Goal: Task Accomplishment & Management: Manage account settings

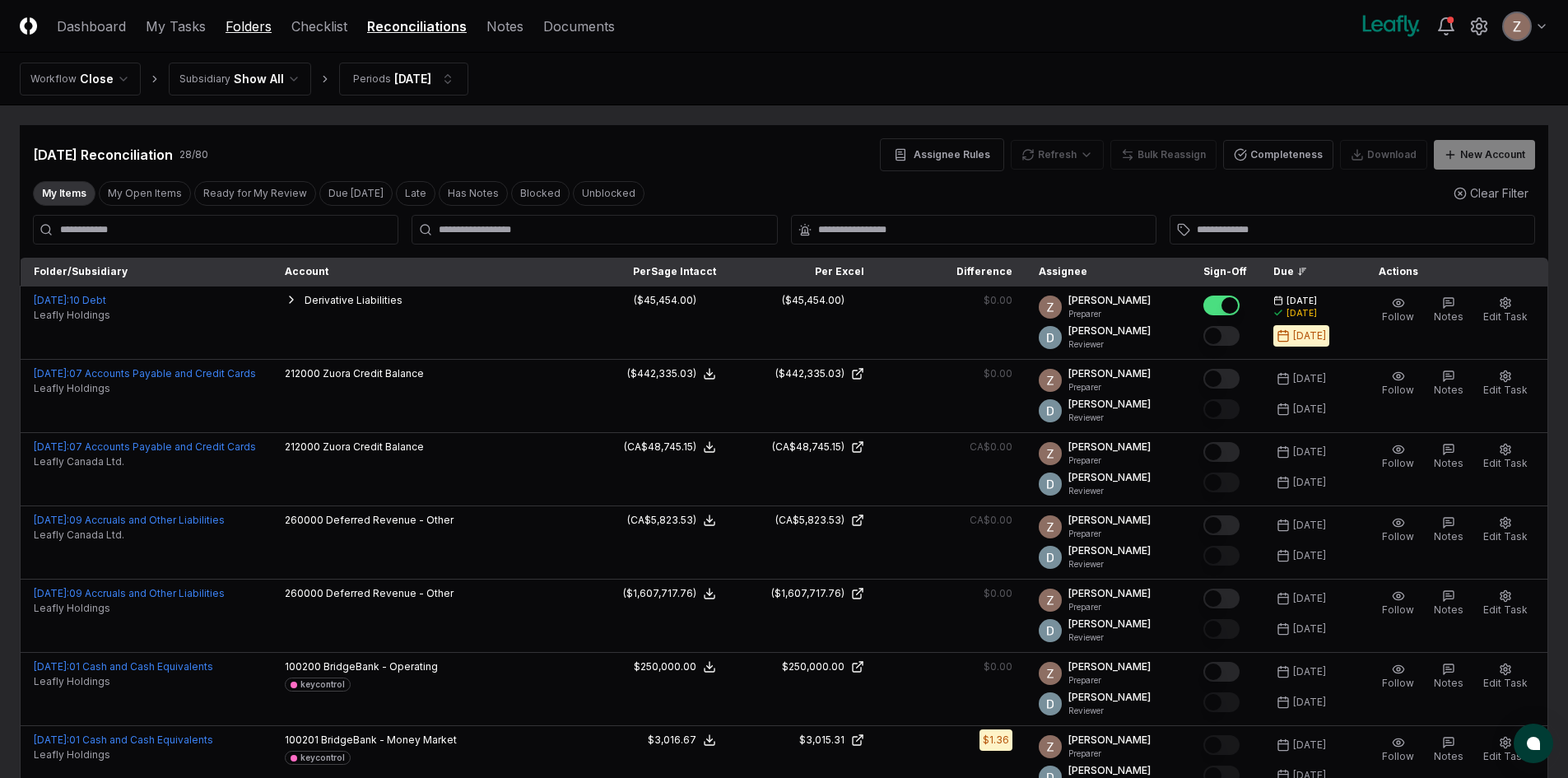
click at [252, 30] on link "Folders" at bounding box center [249, 27] width 46 height 20
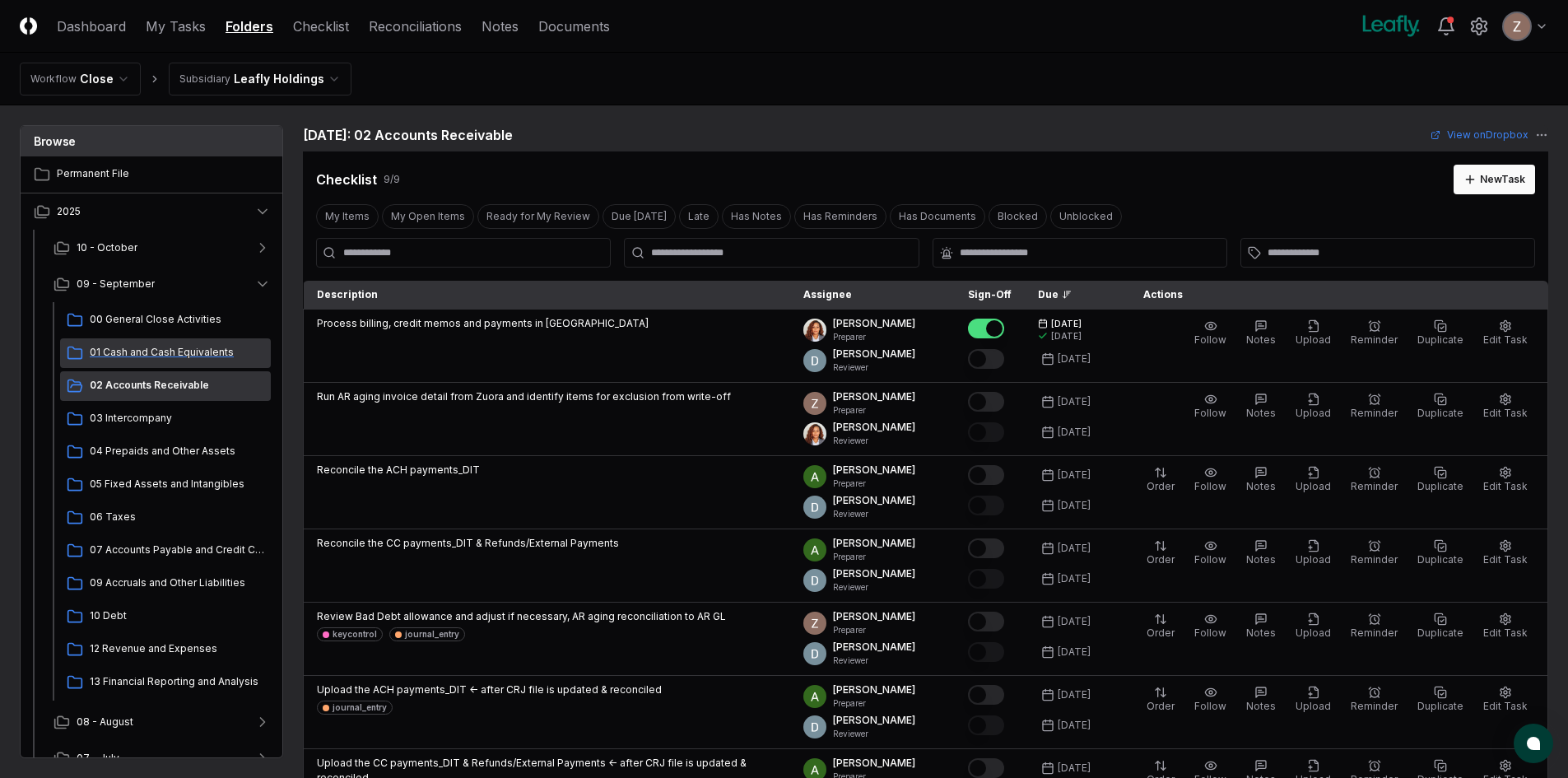
click at [125, 348] on span "01 Cash and Cash Equivalents" at bounding box center [177, 353] width 175 height 15
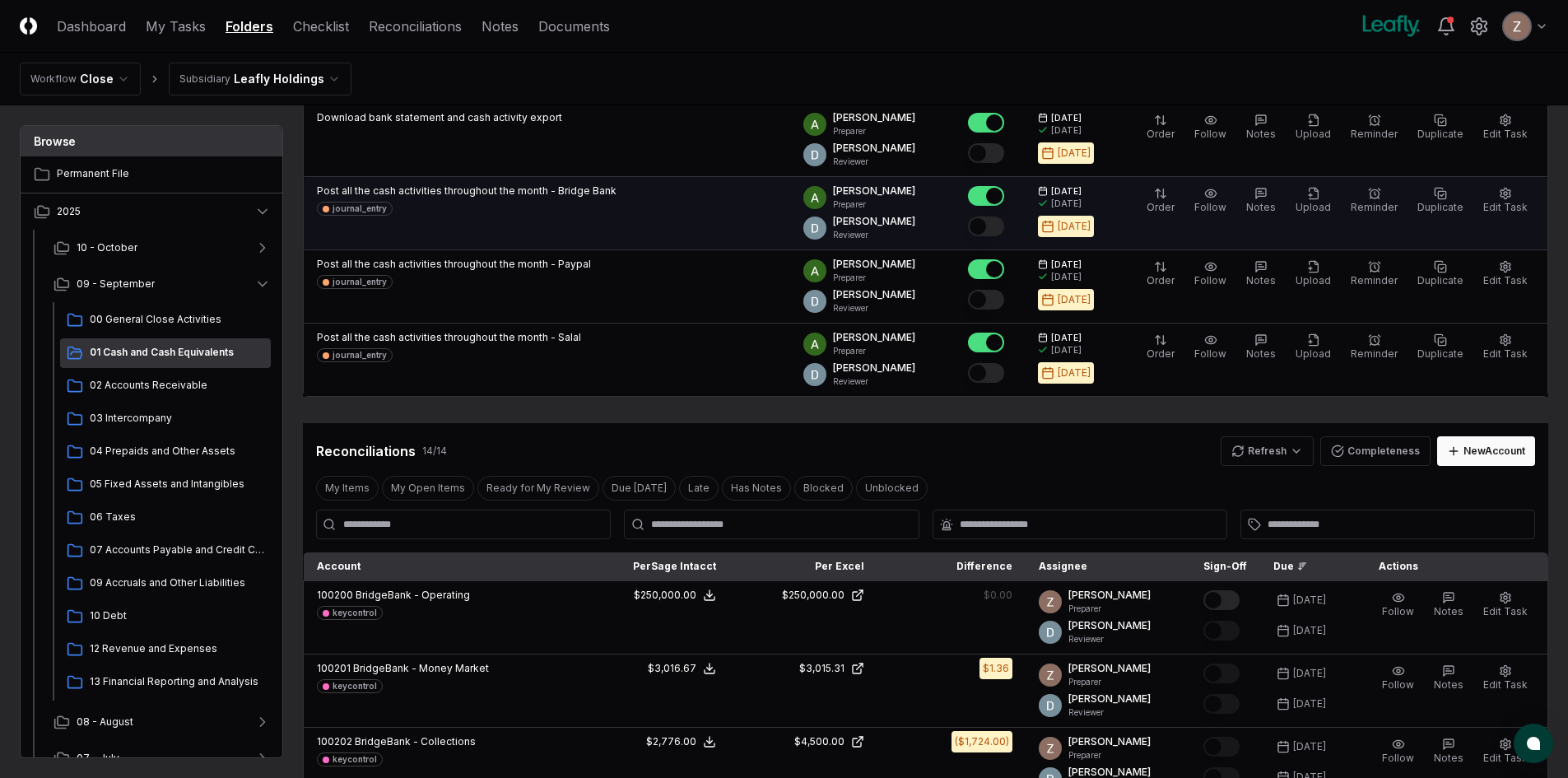
scroll to position [247, 0]
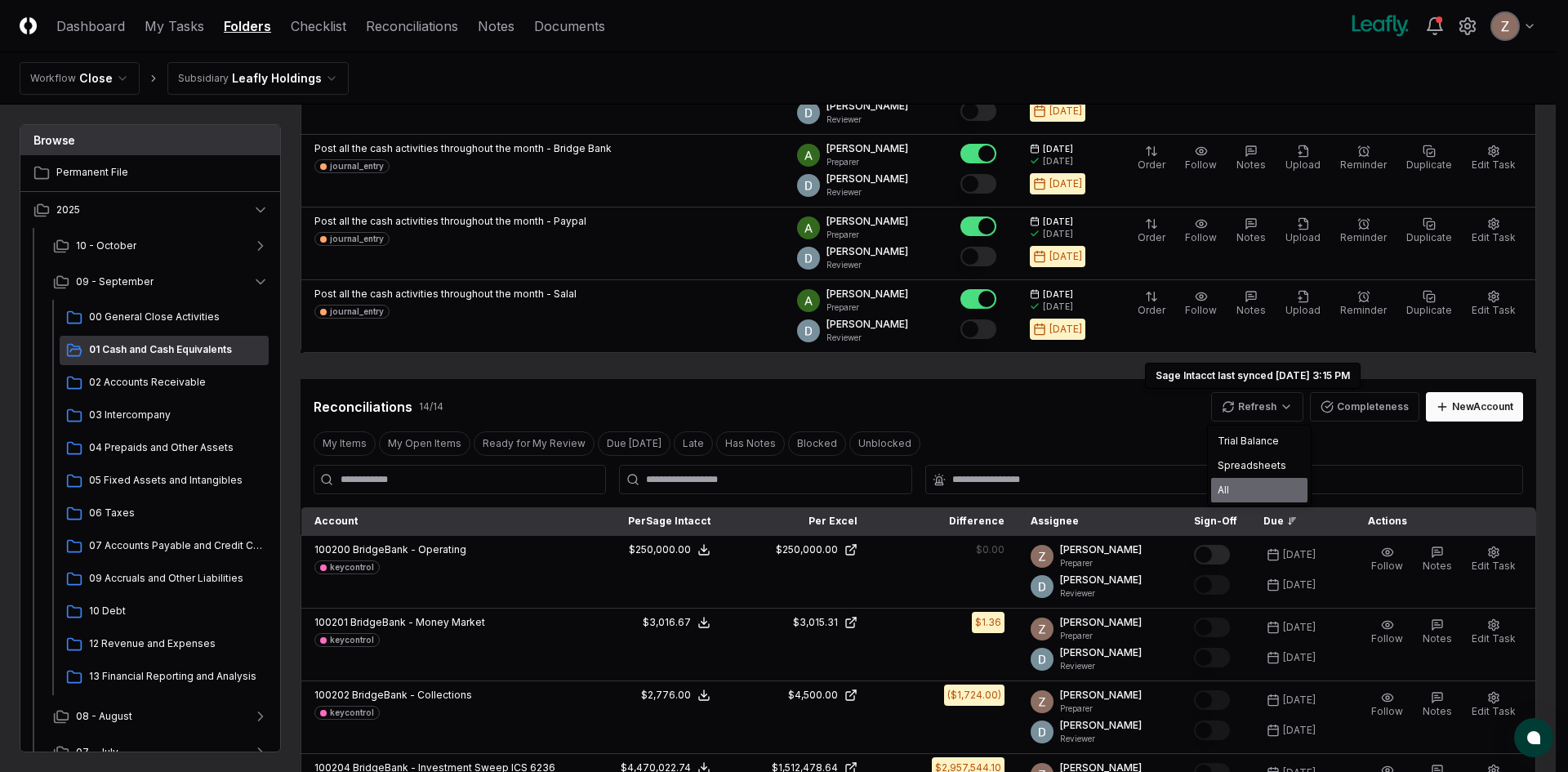
click at [1233, 489] on div "All" at bounding box center [1259, 490] width 96 height 25
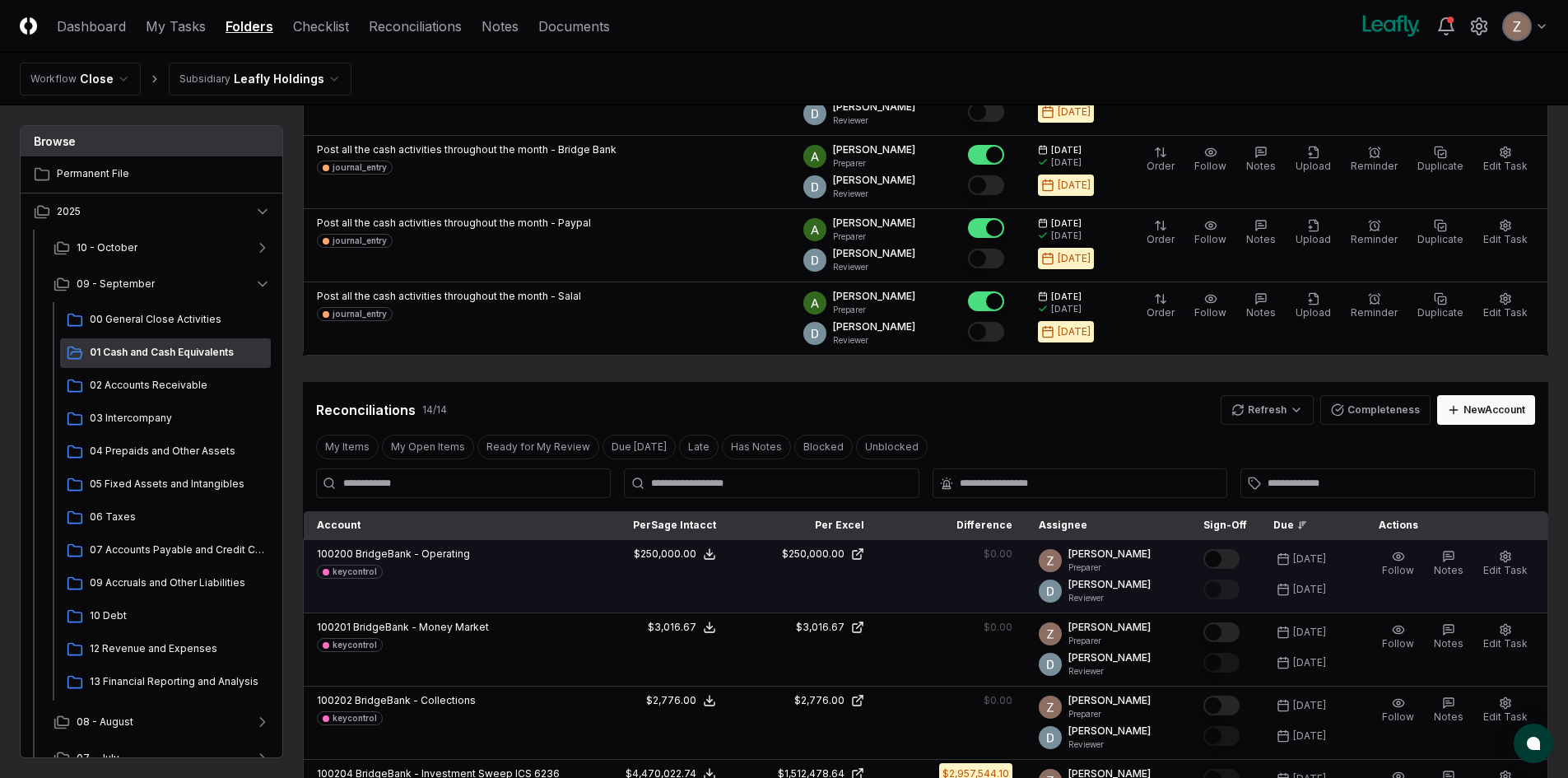
click at [1236, 560] on button "Mark complete" at bounding box center [1222, 560] width 36 height 20
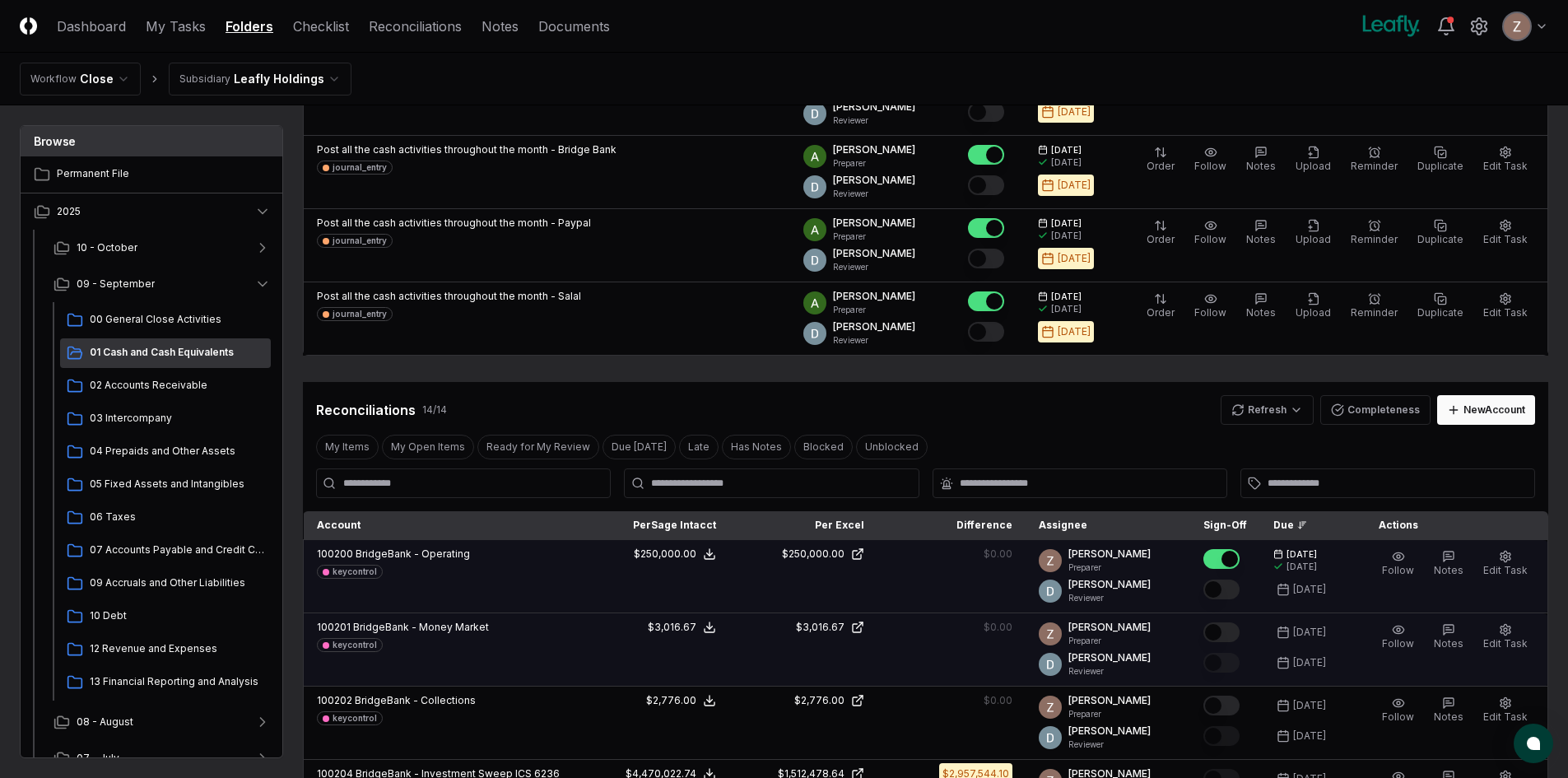
click at [1226, 635] on button "Mark complete" at bounding box center [1222, 632] width 36 height 20
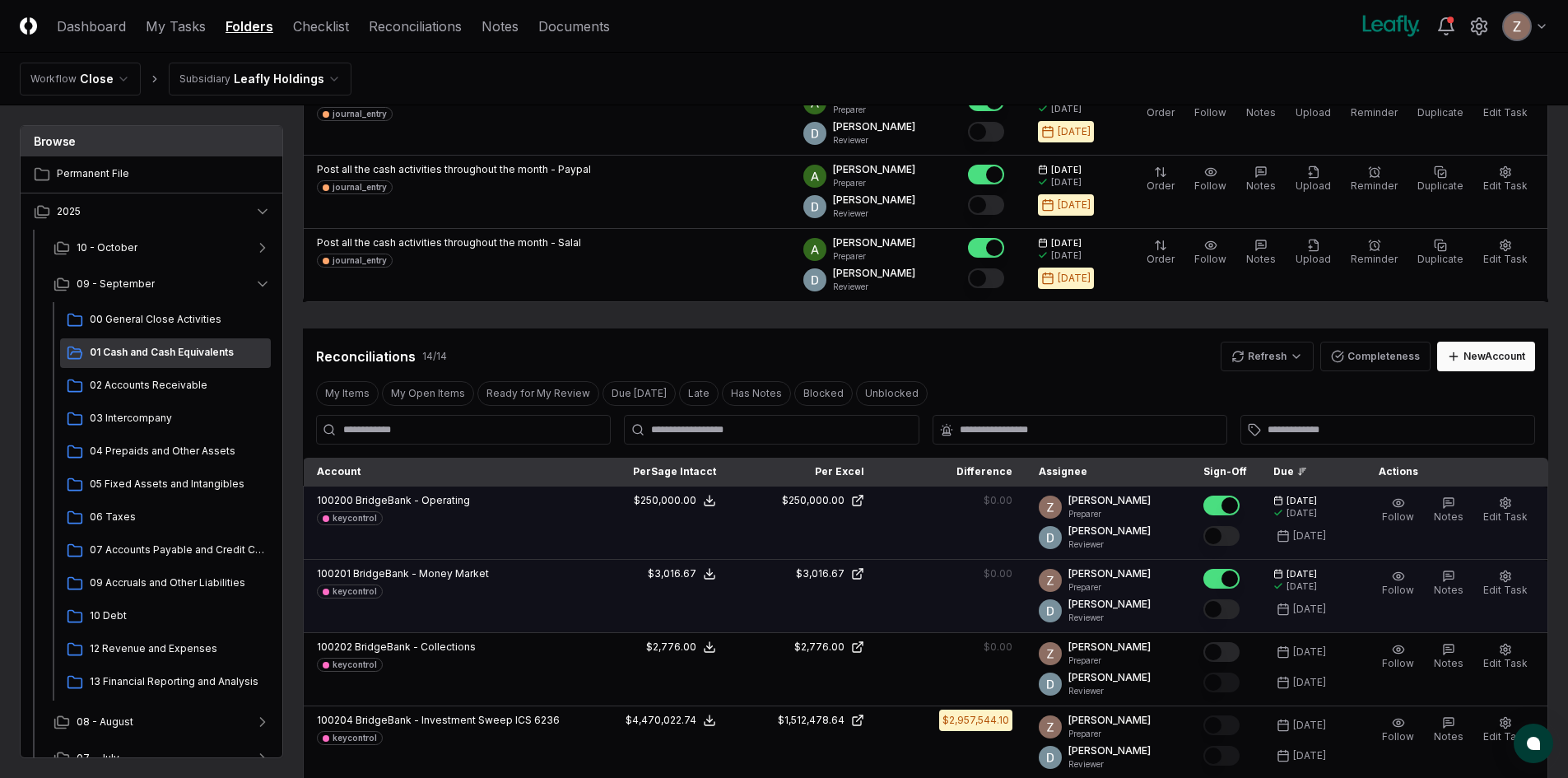
scroll to position [329, 0]
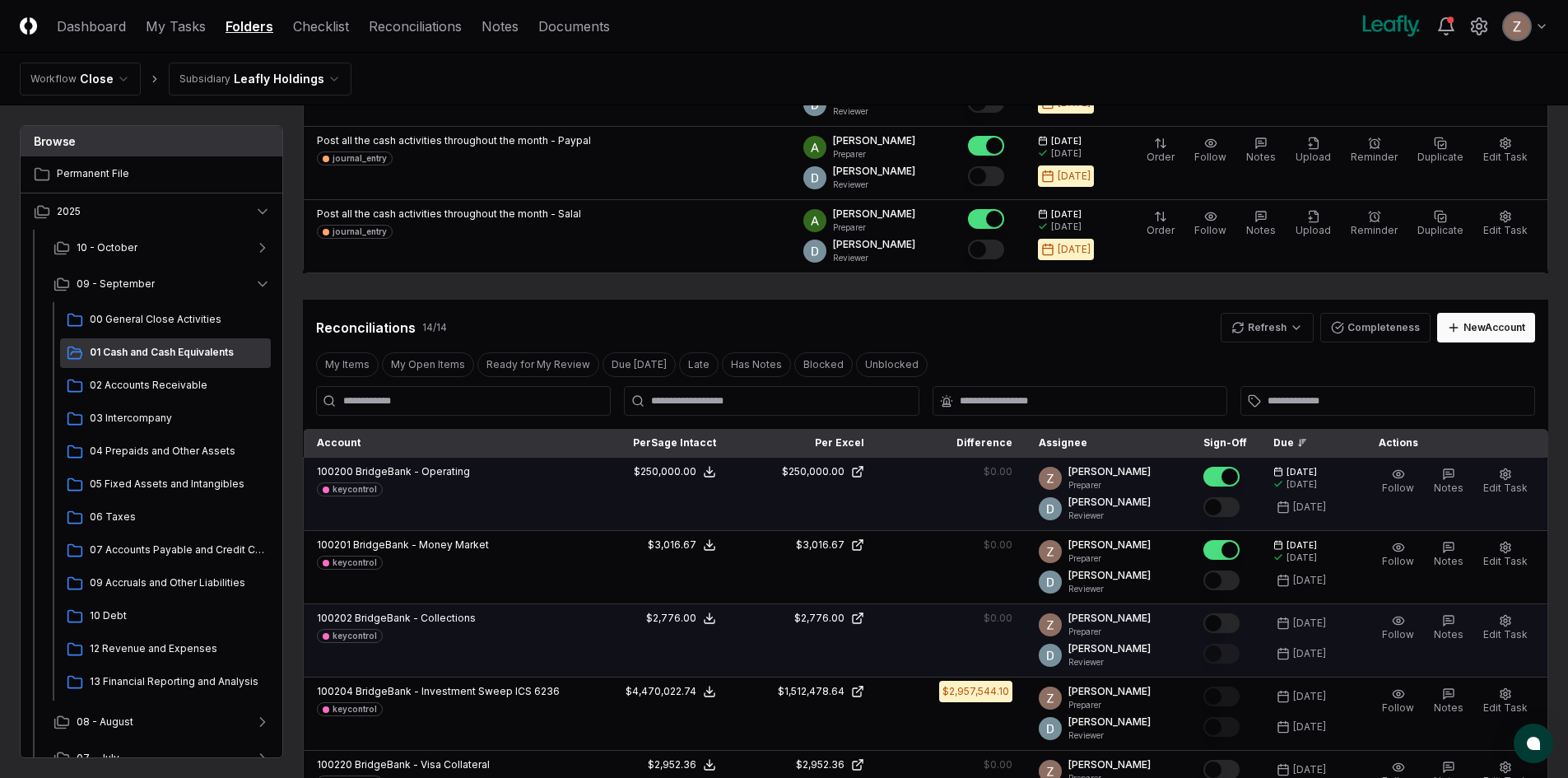
click at [1221, 623] on button "Mark complete" at bounding box center [1222, 623] width 36 height 20
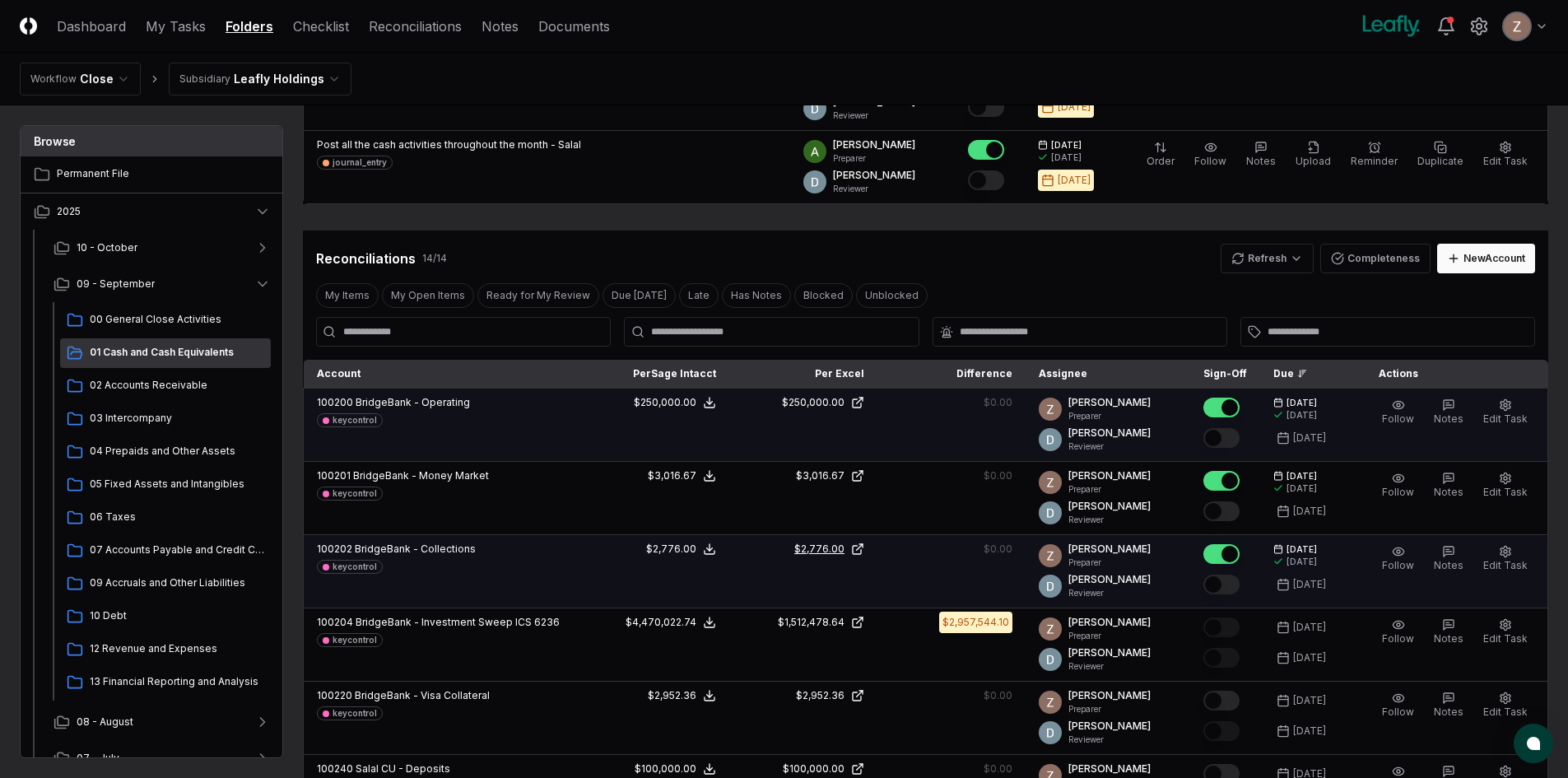
scroll to position [494, 0]
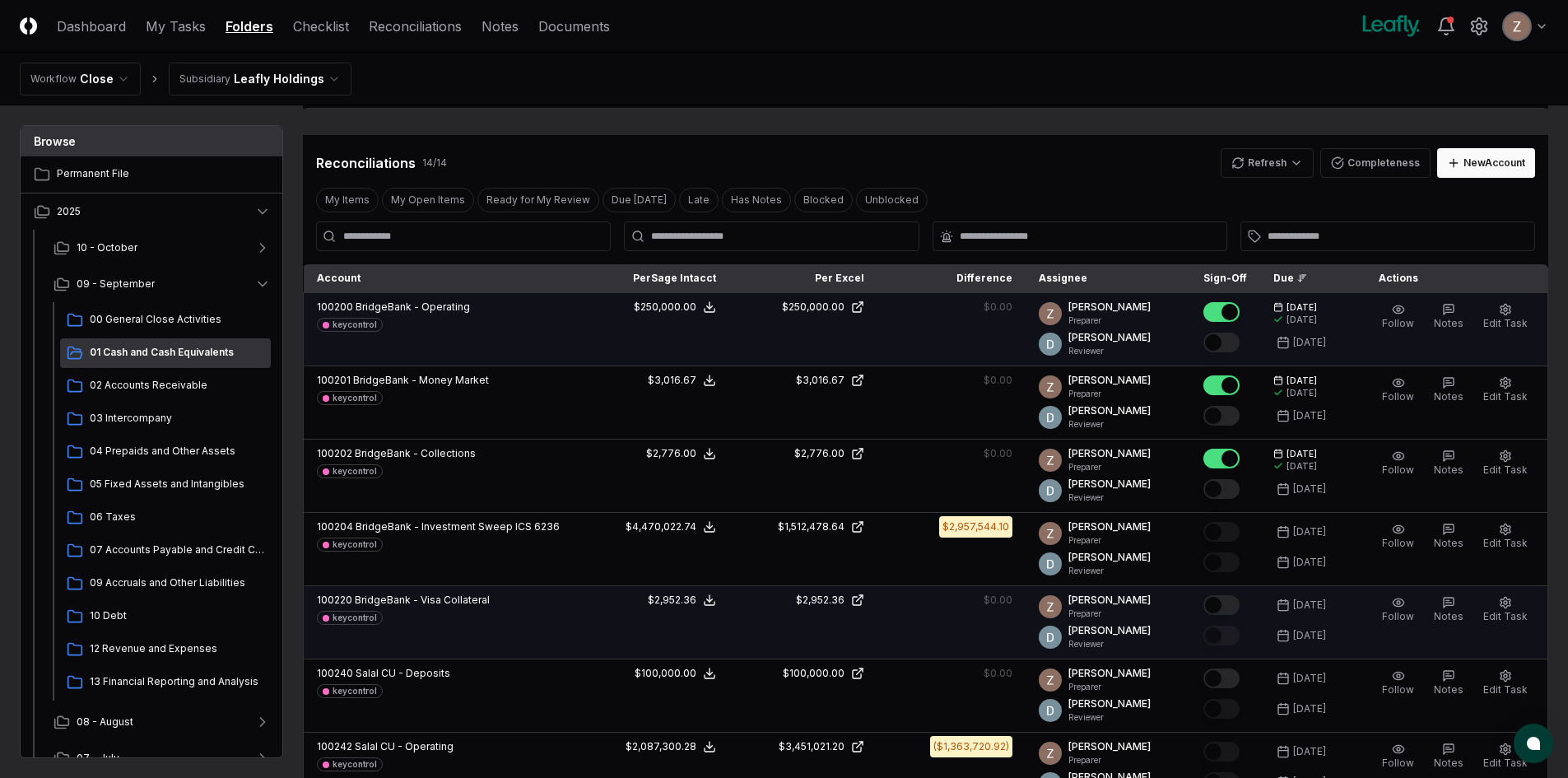
click at [1219, 606] on button "Mark complete" at bounding box center [1222, 605] width 36 height 20
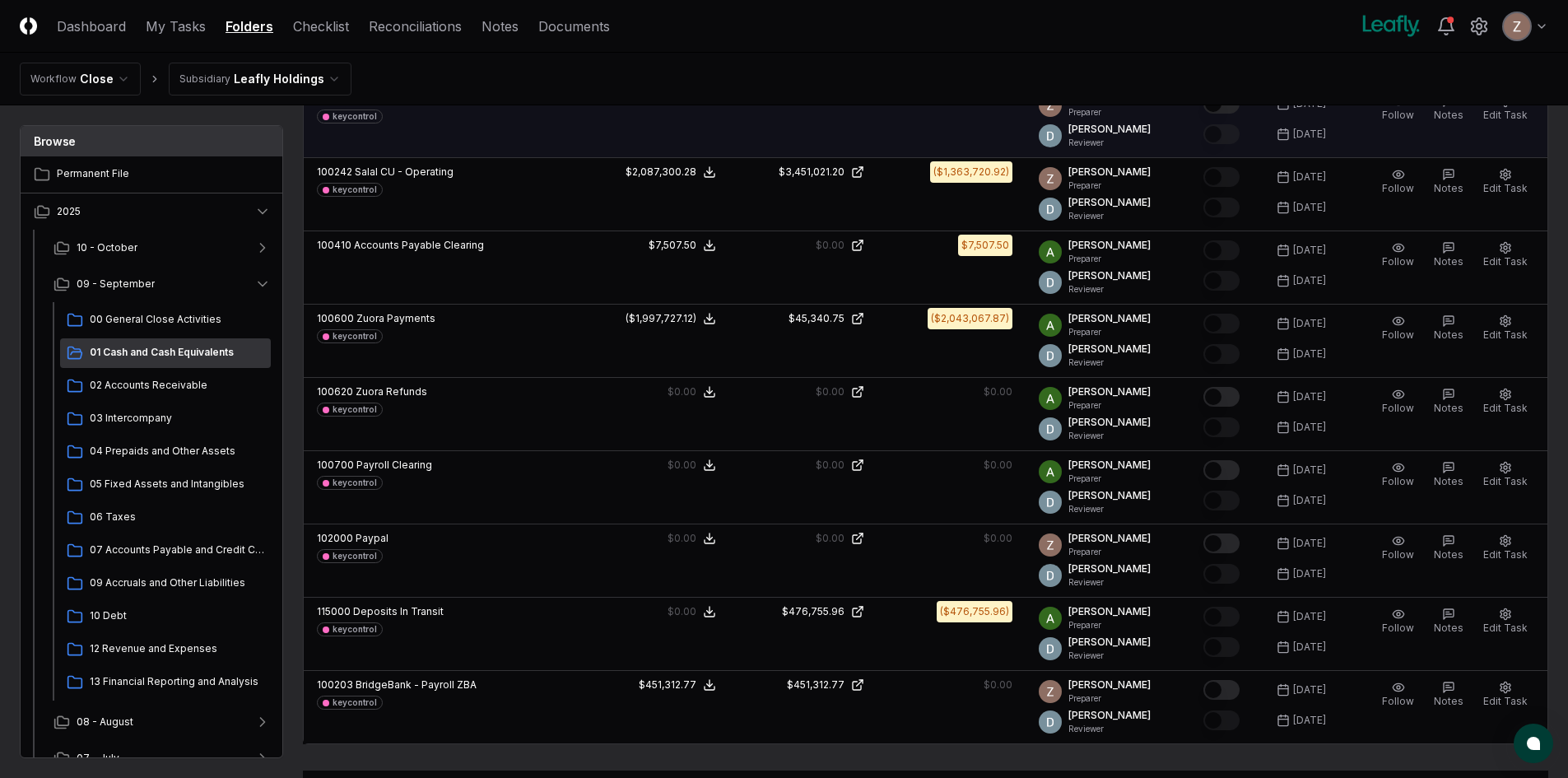
scroll to position [1070, 0]
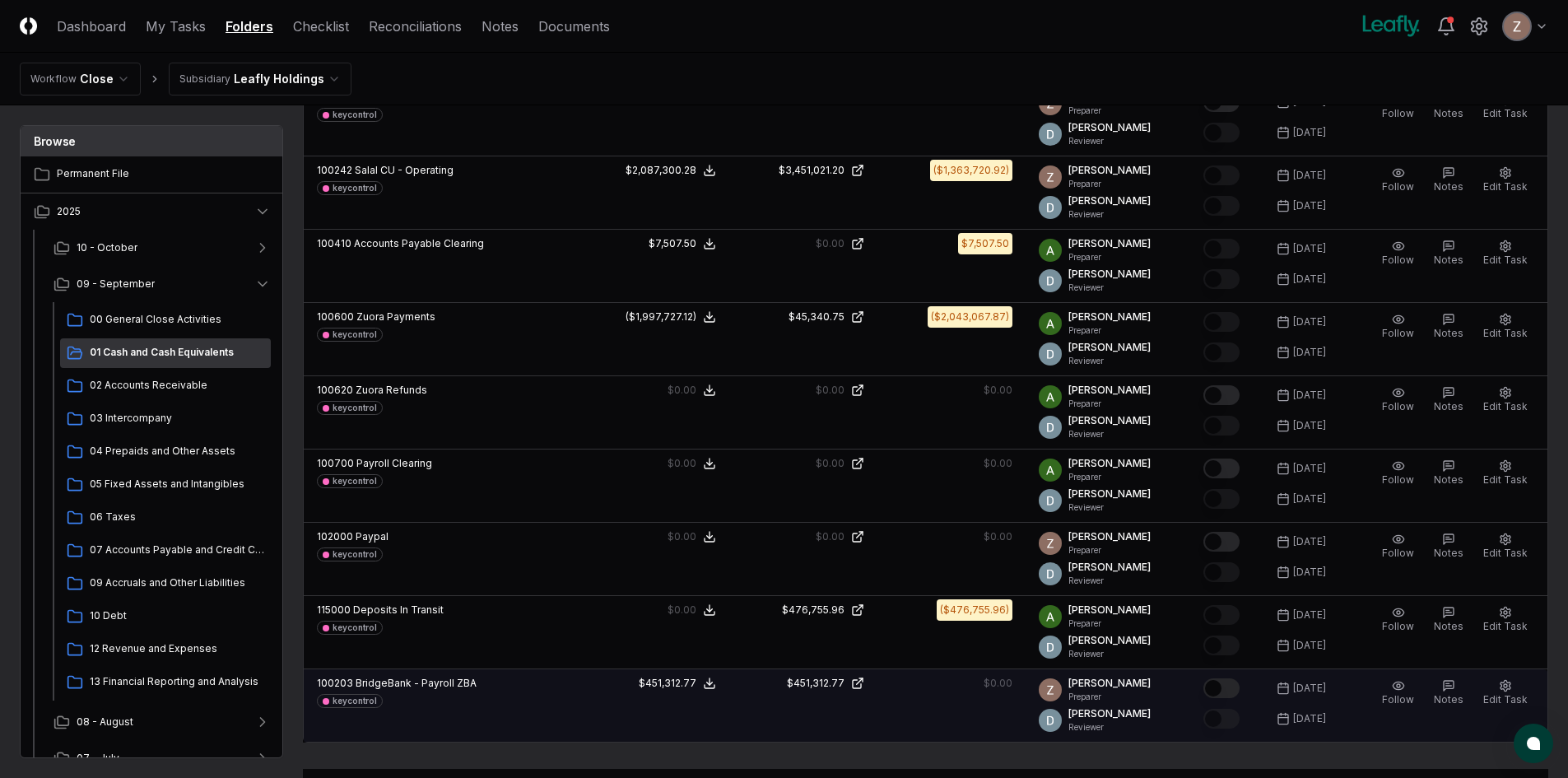
click at [1223, 694] on button "Mark complete" at bounding box center [1222, 688] width 36 height 20
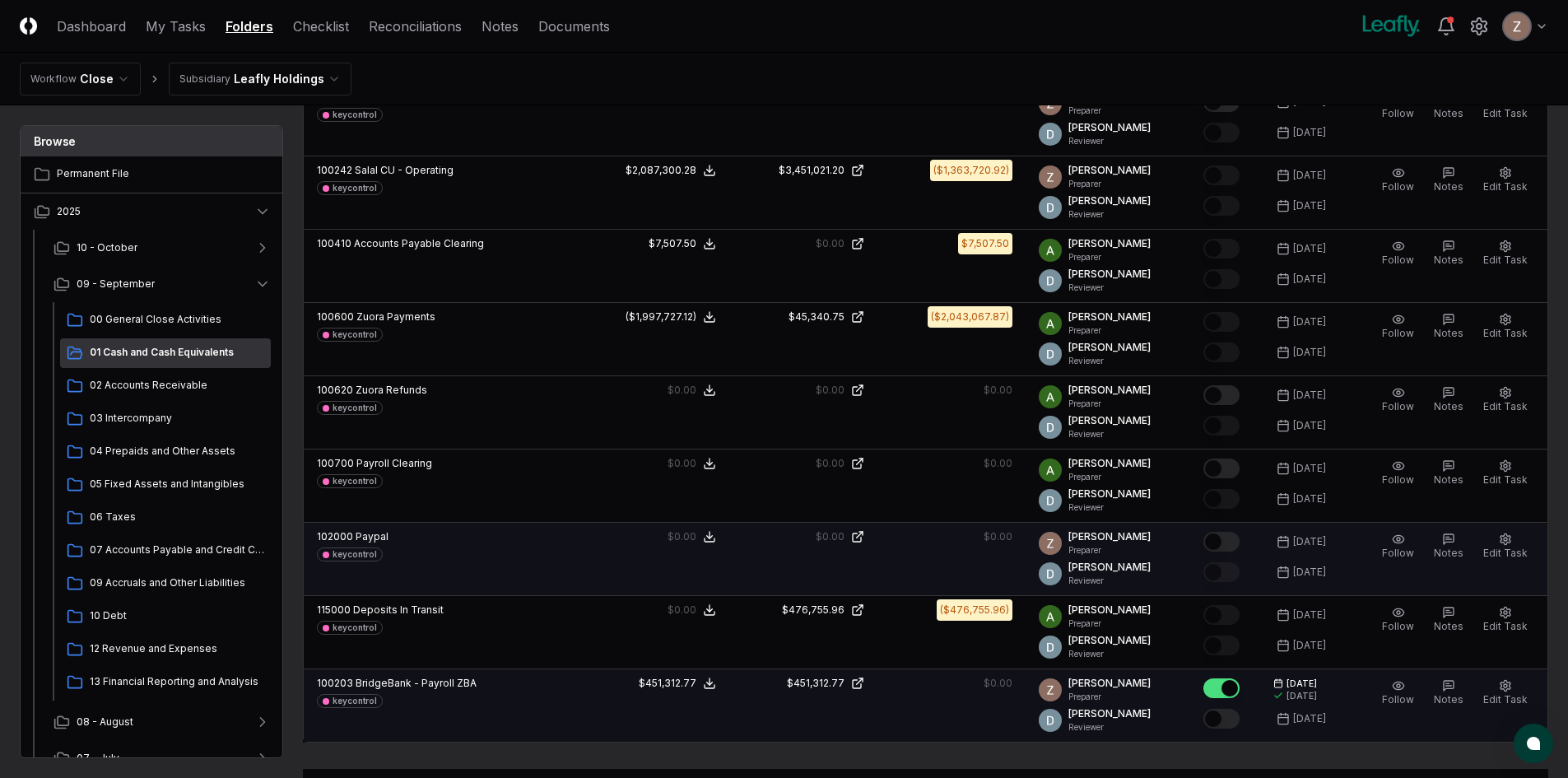
click at [1231, 542] on button "Mark complete" at bounding box center [1222, 542] width 36 height 20
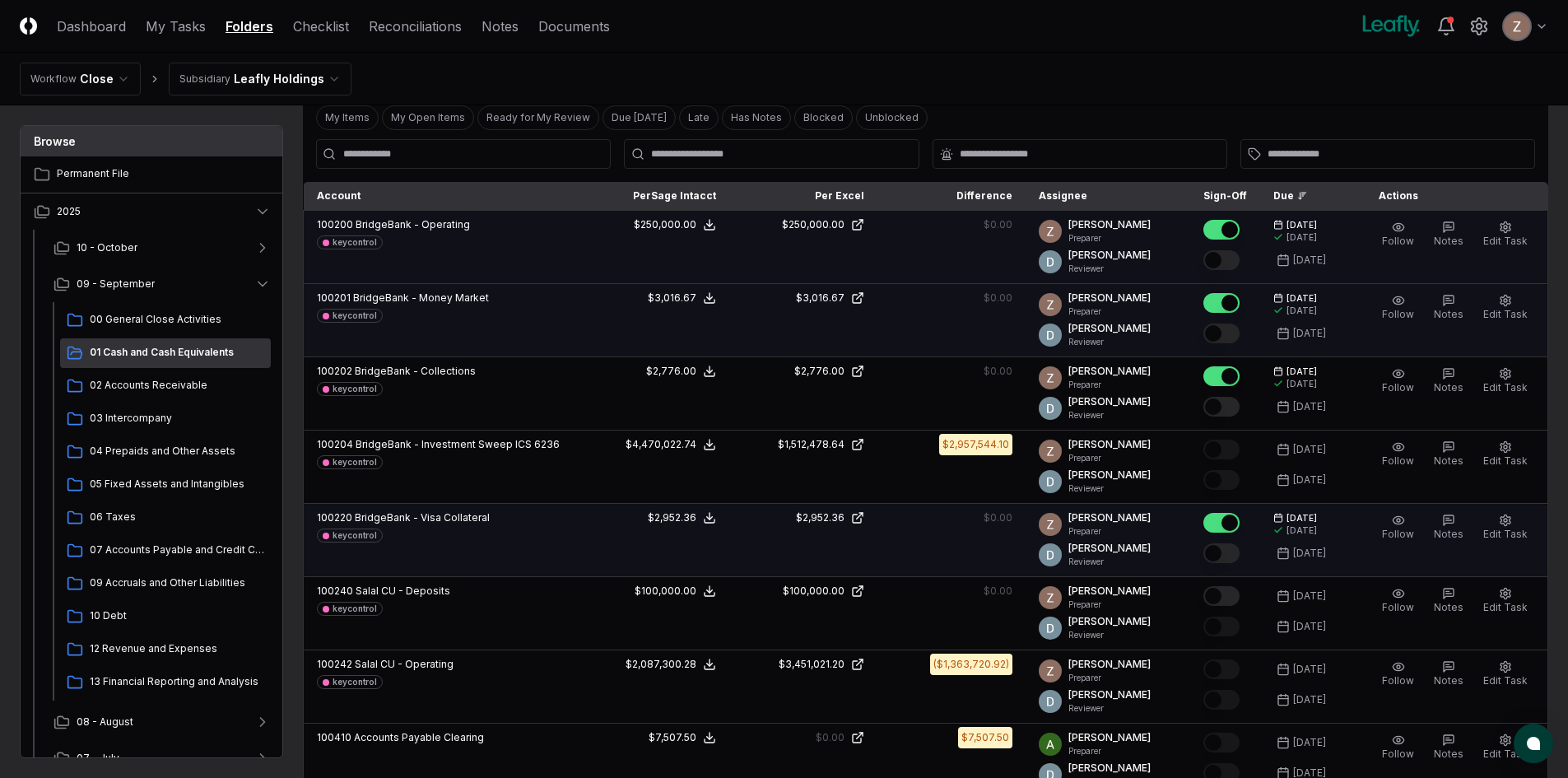
scroll to position [329, 0]
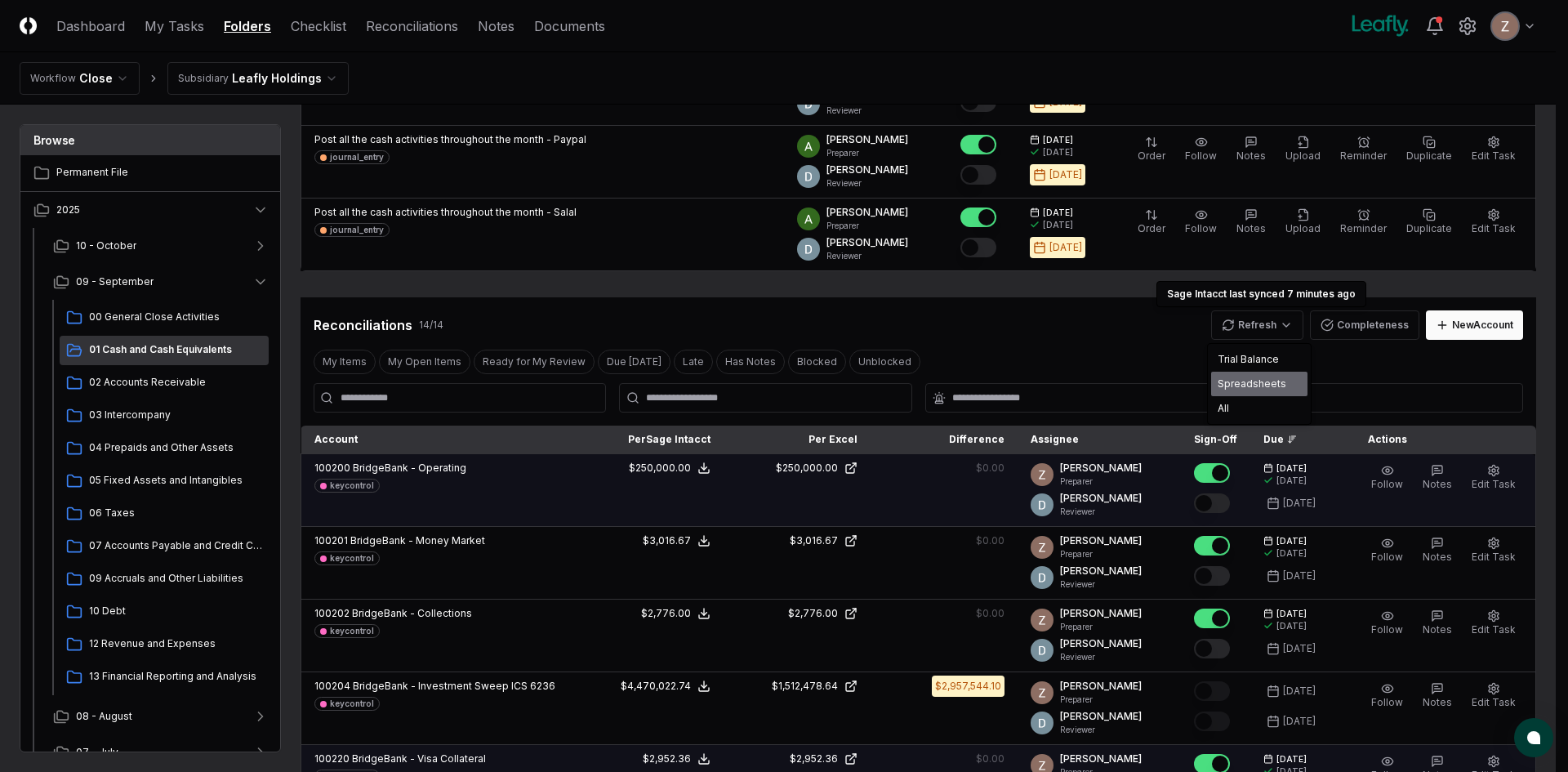
click at [1241, 383] on div "Spreadsheets" at bounding box center [1259, 384] width 96 height 25
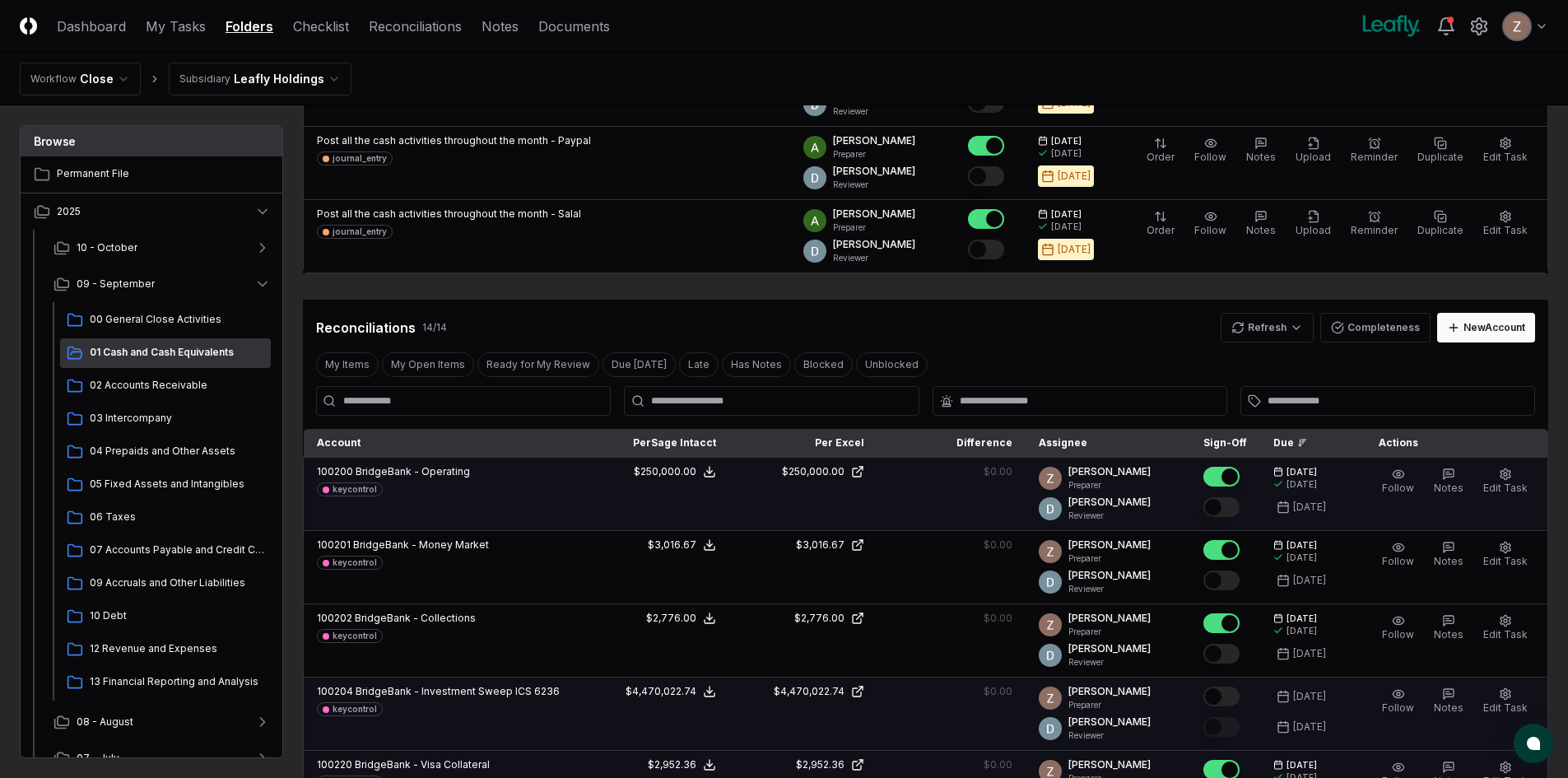
click at [1227, 697] on button "Mark complete" at bounding box center [1222, 696] width 36 height 20
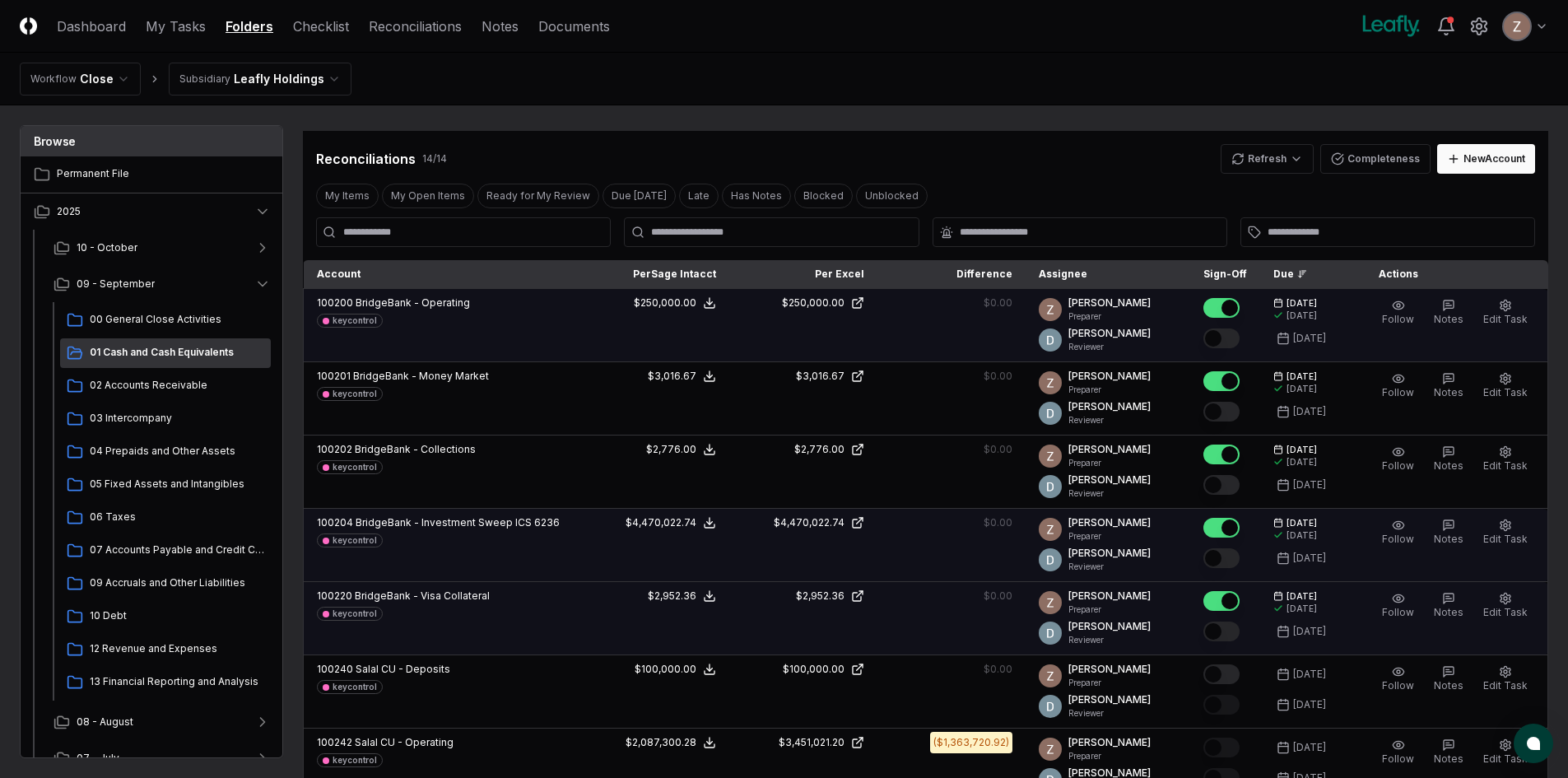
scroll to position [412, 0]
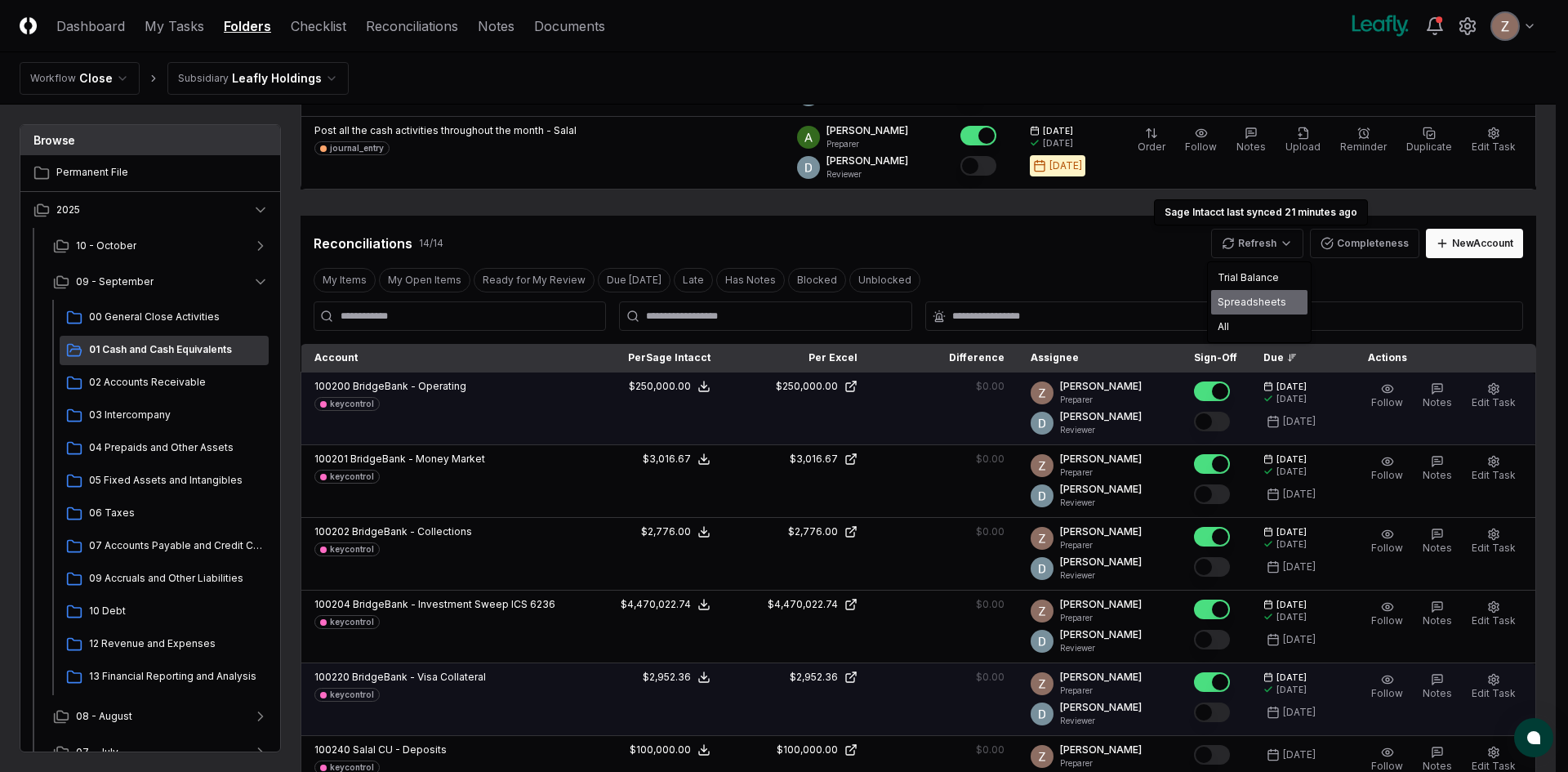
click at [1246, 307] on div "Spreadsheets" at bounding box center [1259, 302] width 96 height 25
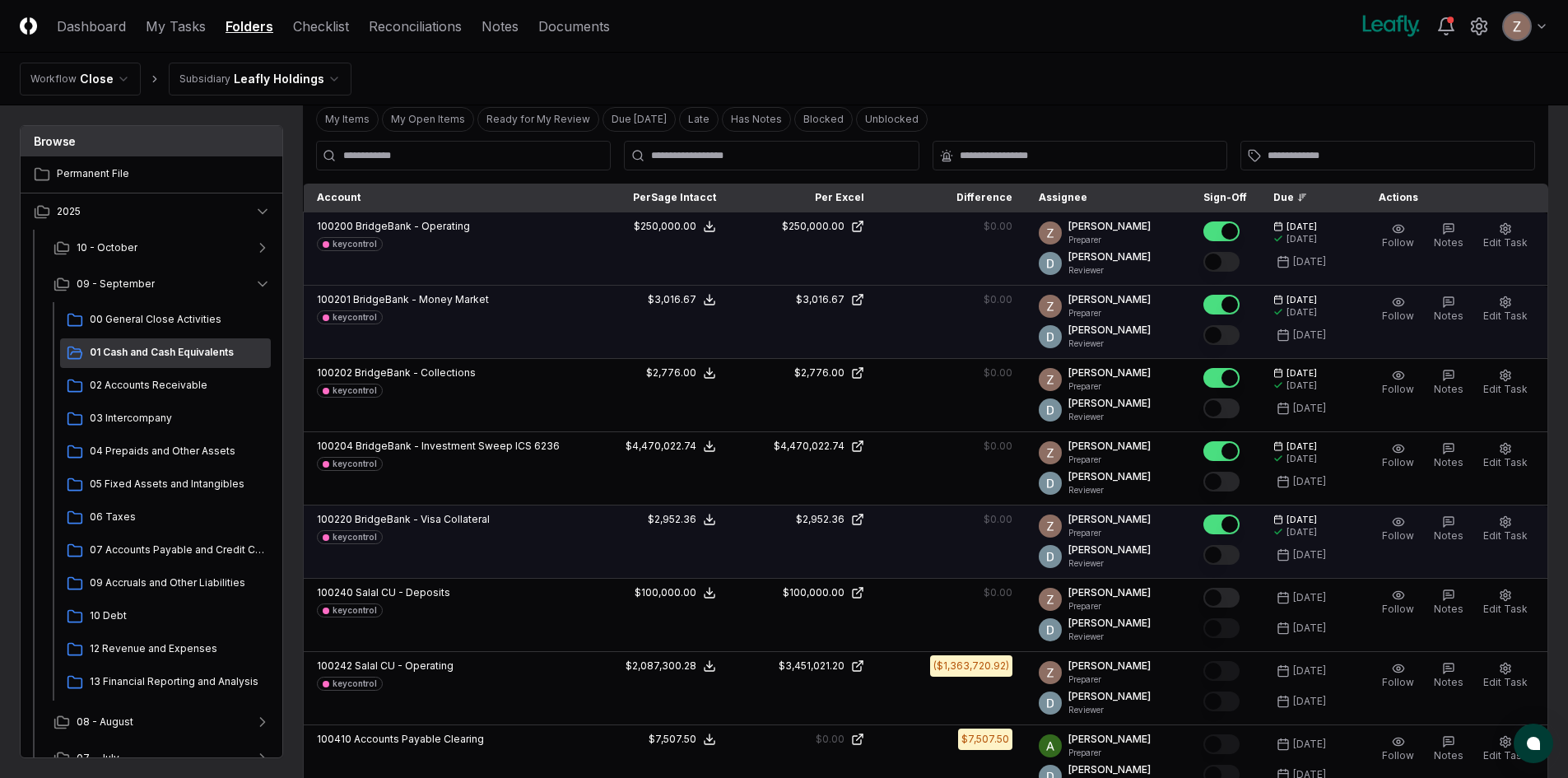
scroll to position [576, 0]
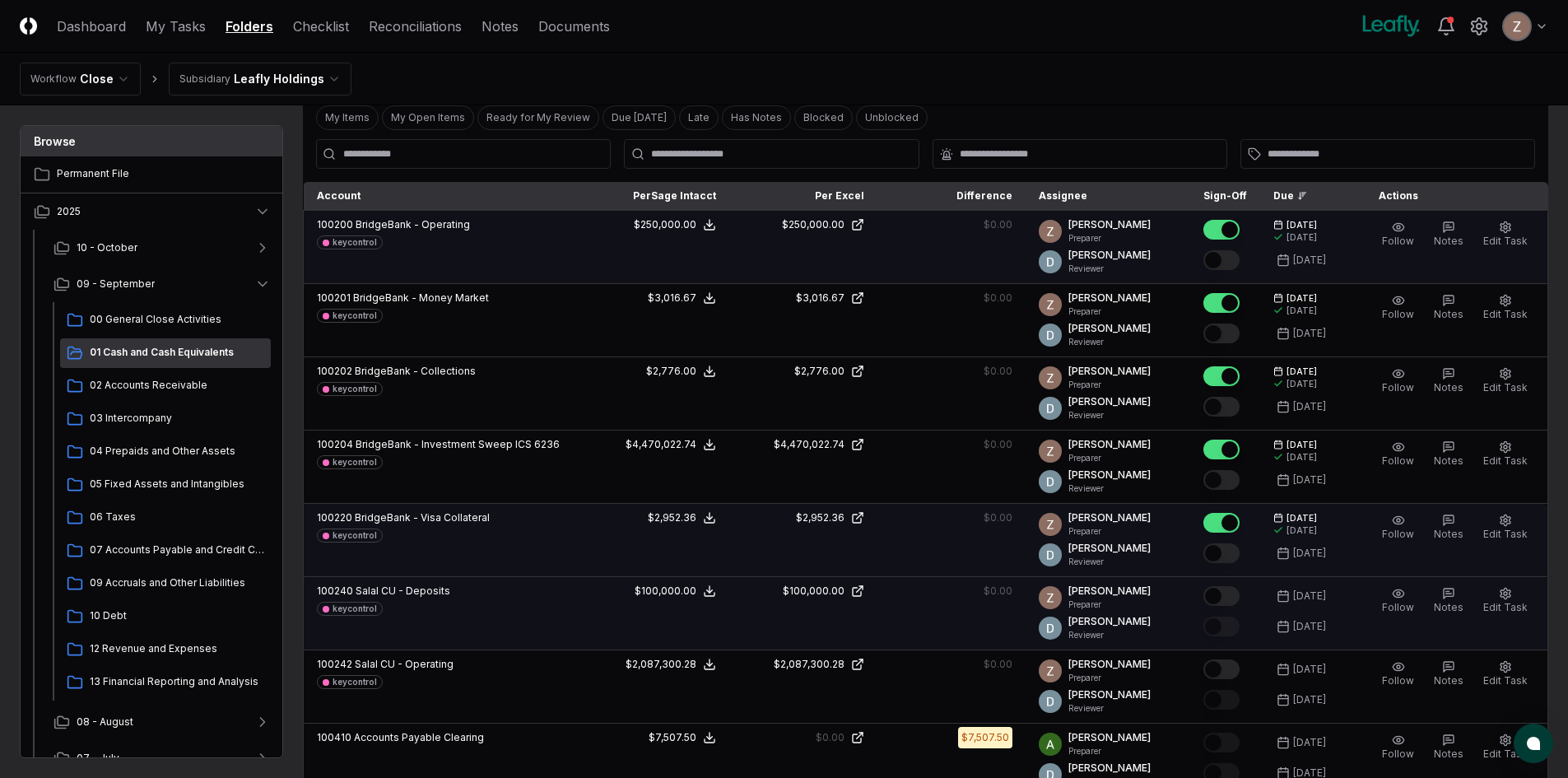
click at [1239, 590] on button "Mark complete" at bounding box center [1222, 596] width 36 height 20
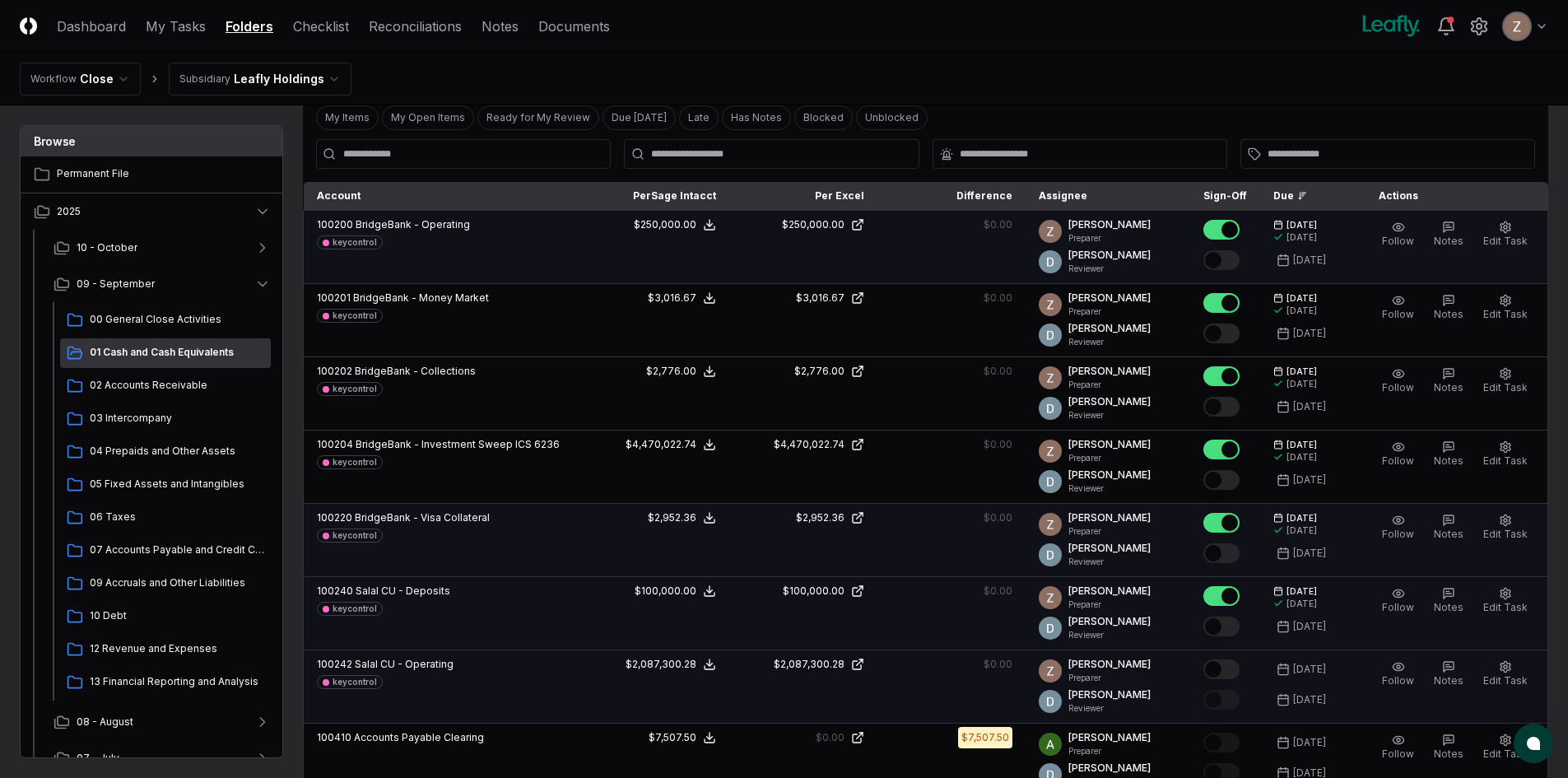
click at [1232, 672] on button "Mark complete" at bounding box center [1222, 670] width 36 height 20
